Goal: Task Accomplishment & Management: Use online tool/utility

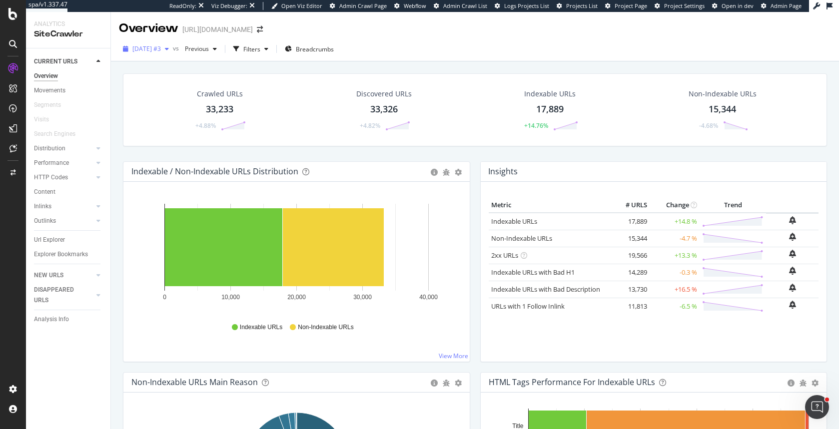
click at [159, 50] on span "[DATE] #3" at bounding box center [146, 48] width 28 height 8
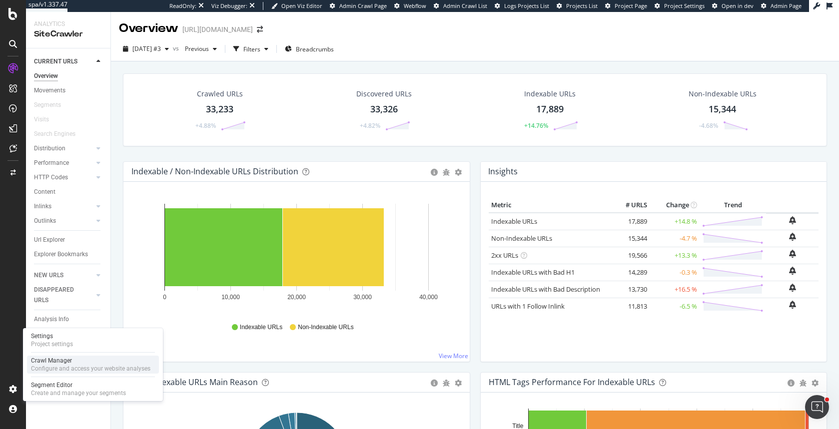
click at [54, 371] on div "Configure and access your website analyses" at bounding box center [90, 369] width 119 height 8
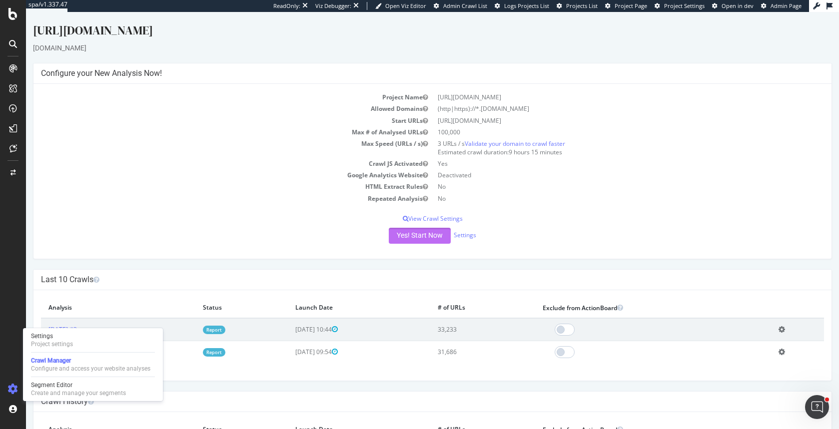
click at [421, 243] on button "Yes! Start Now" at bounding box center [420, 236] width 62 height 16
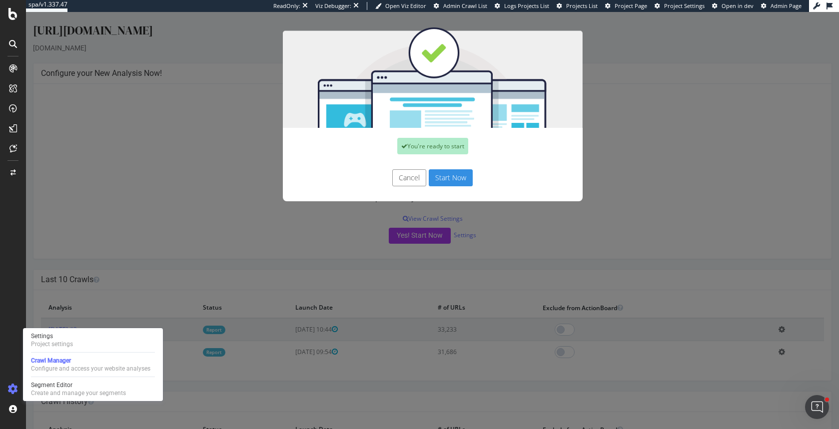
click at [451, 180] on button "Start Now" at bounding box center [451, 177] width 44 height 17
click at [167, 276] on div "You're ready to start Cancel Start Now" at bounding box center [432, 220] width 813 height 417
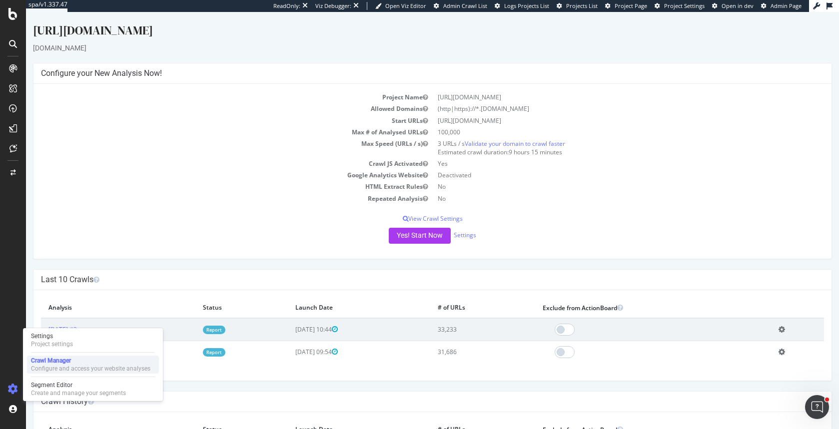
click at [69, 360] on div "Crawl Manager" at bounding box center [90, 361] width 119 height 8
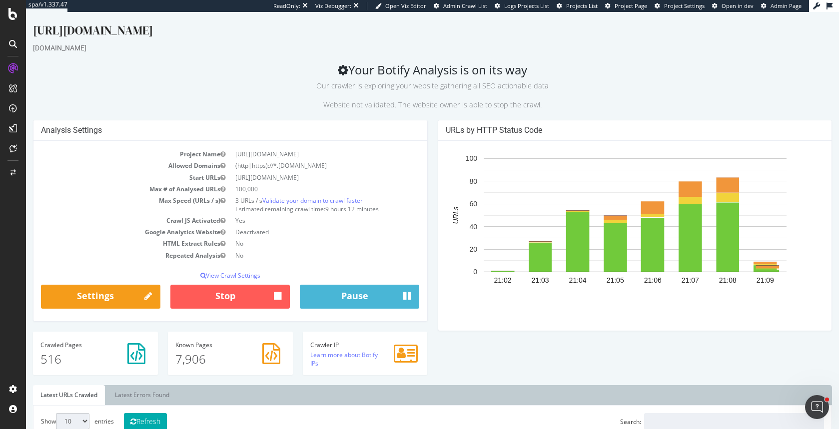
click at [790, 7] on span "Admin Page" at bounding box center [786, 5] width 31 height 7
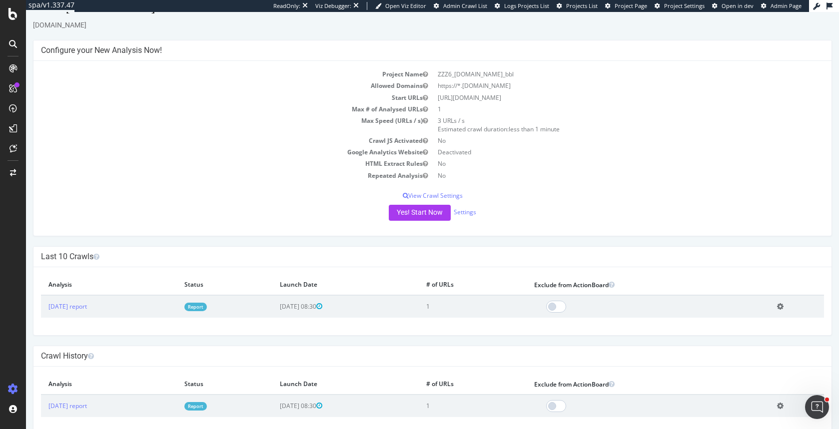
scroll to position [40, 0]
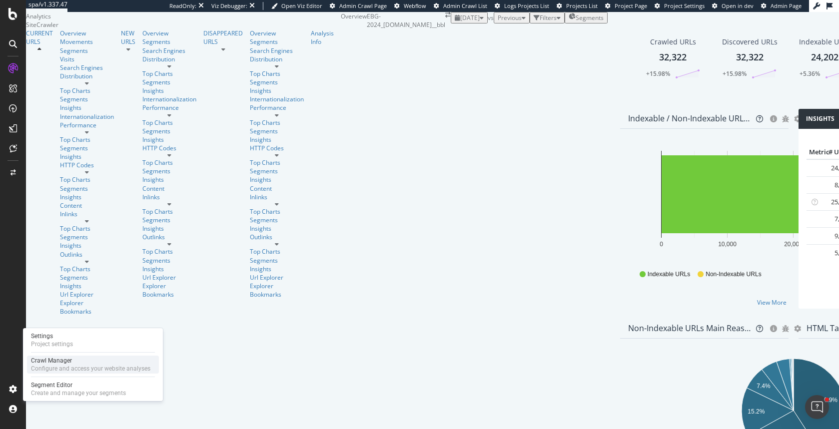
click at [49, 366] on div "Configure and access your website analyses" at bounding box center [90, 369] width 119 height 8
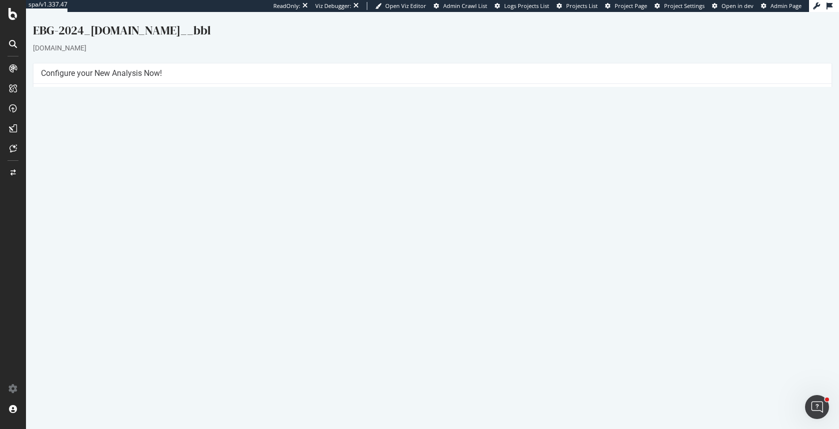
click at [438, 240] on button "Yes! Start Now" at bounding box center [420, 236] width 62 height 16
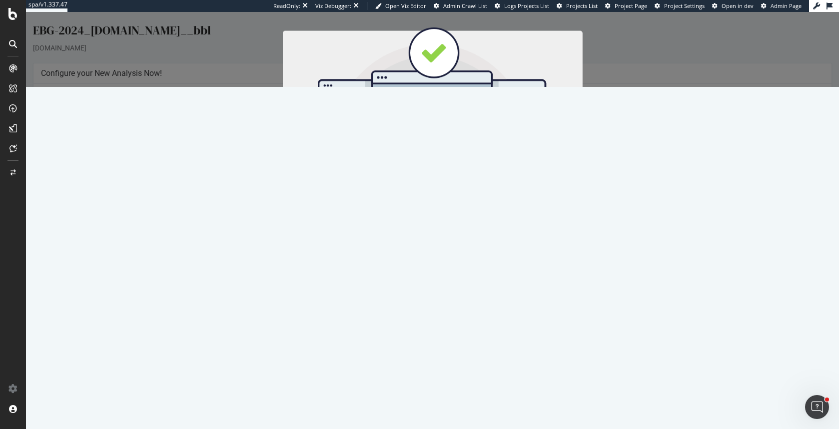
click at [463, 175] on button "Start Now" at bounding box center [451, 177] width 44 height 17
